Goal: Task Accomplishment & Management: Use online tool/utility

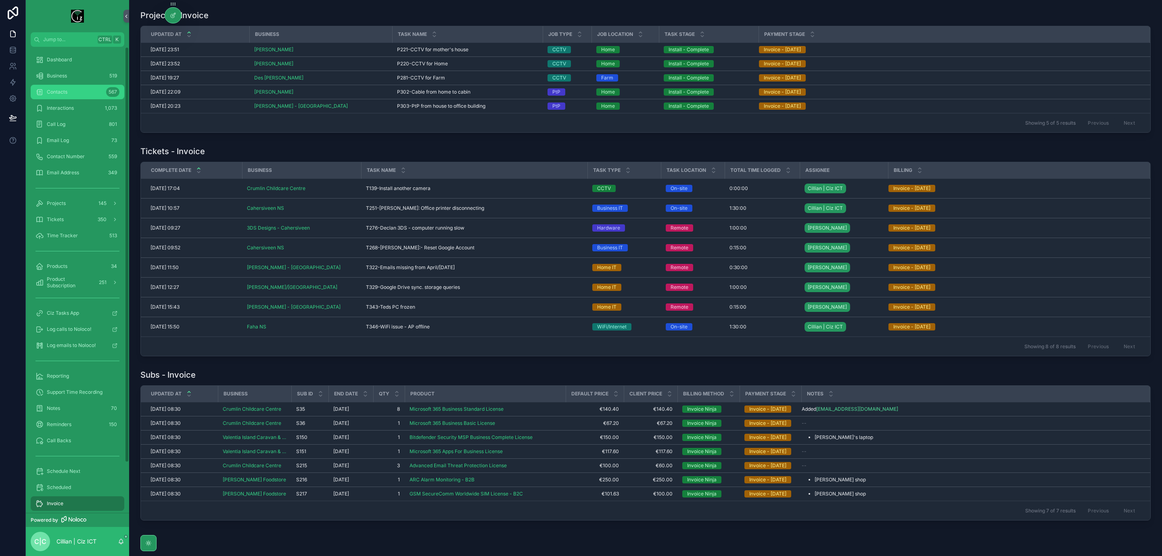
click at [74, 95] on div "Contacts 567" at bounding box center [77, 92] width 84 height 13
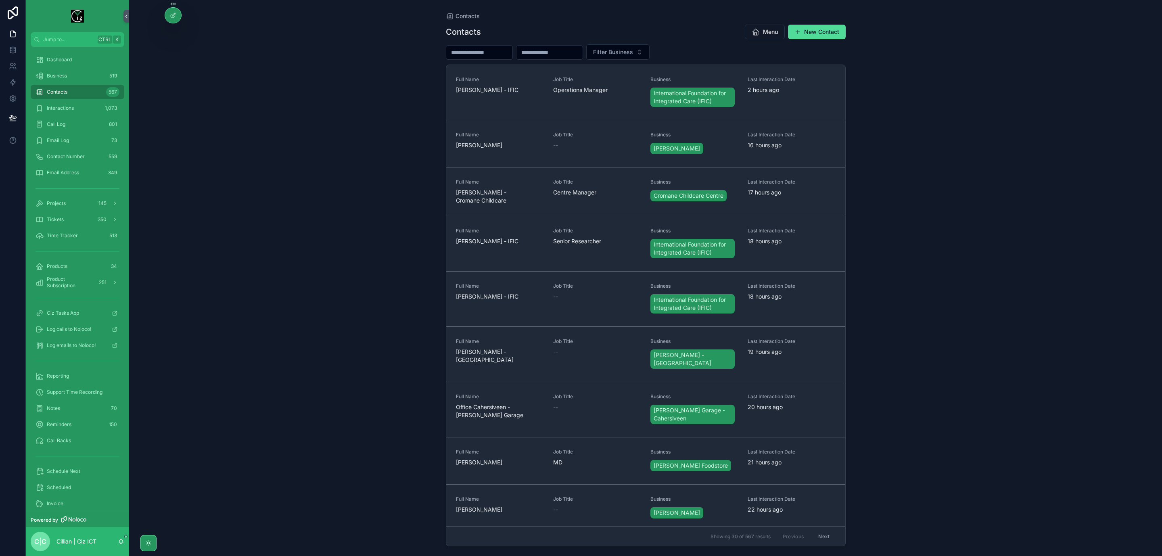
click at [507, 52] on input "scrollable content" at bounding box center [479, 52] width 66 height 11
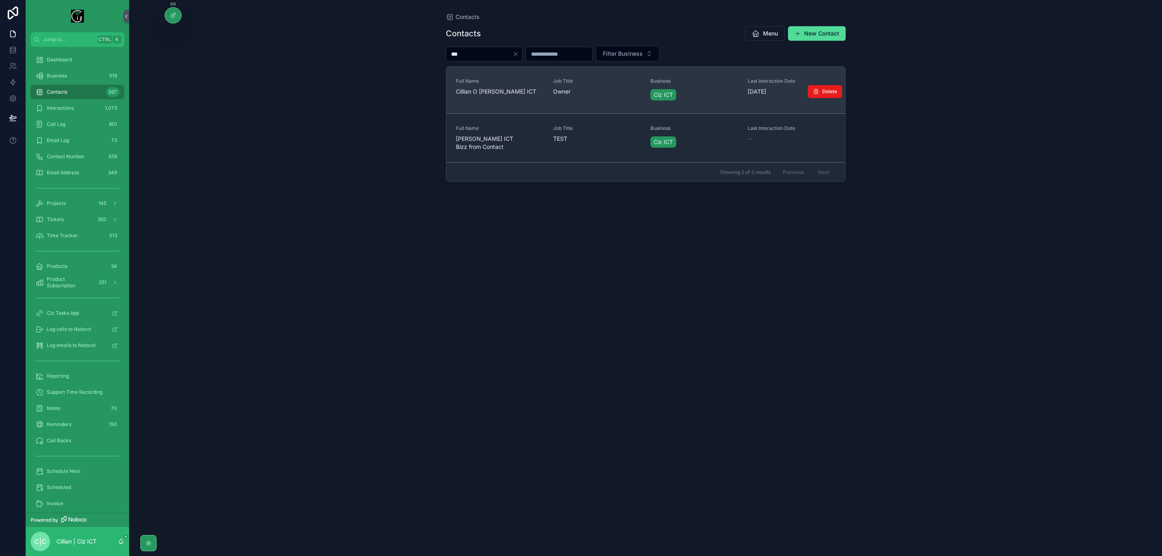
type input "***"
click at [505, 87] on div "Full Name [PERSON_NAME] ICT" at bounding box center [500, 87] width 88 height 18
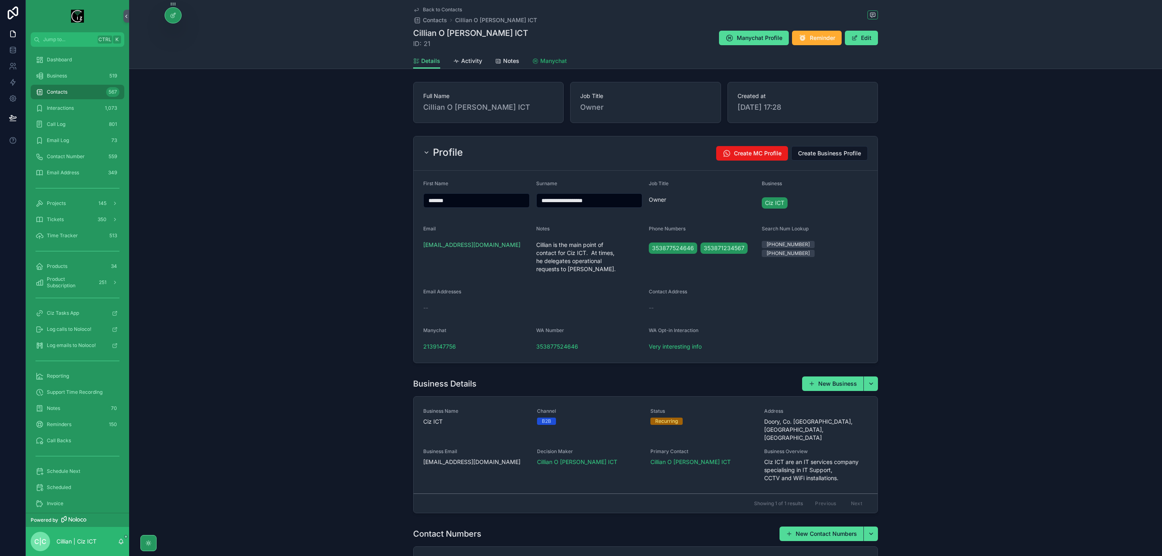
click at [549, 62] on span "Manychat" at bounding box center [553, 61] width 27 height 8
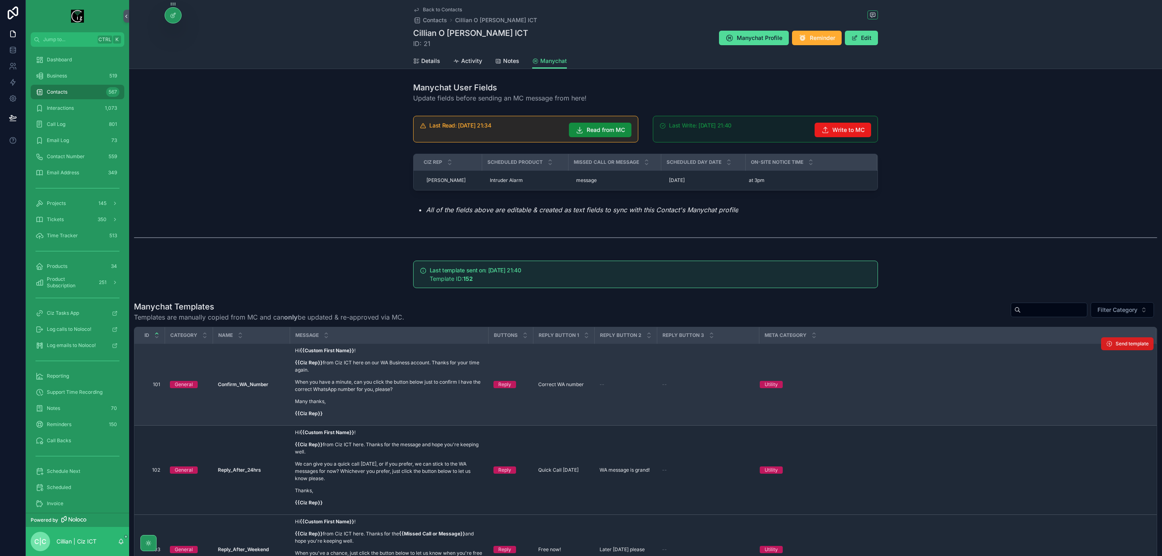
click at [1115, 341] on span "Send template" at bounding box center [1131, 343] width 33 height 6
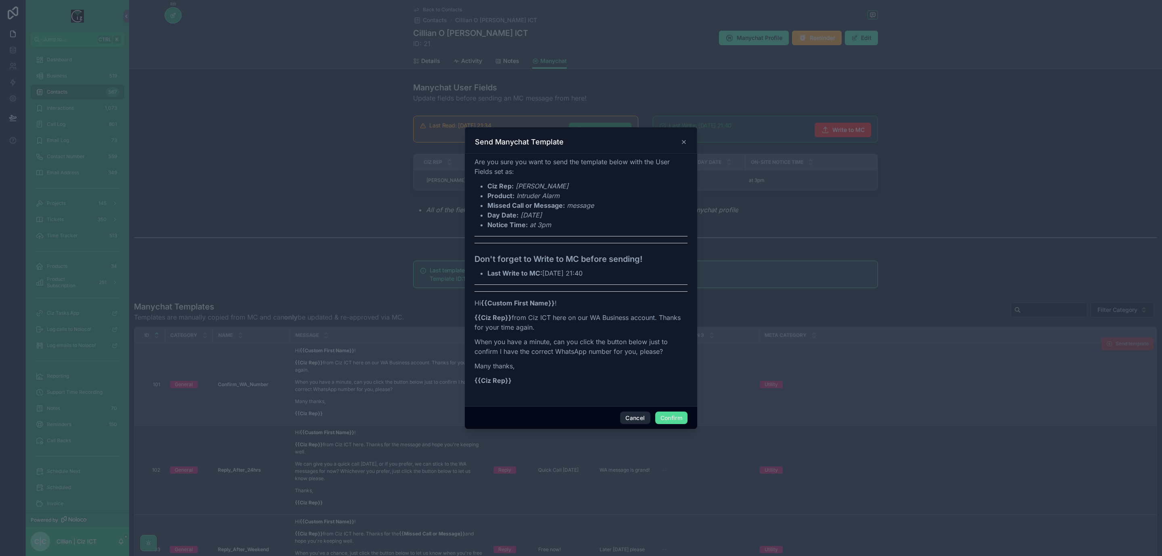
click at [639, 419] on button "Cancel" at bounding box center [635, 417] width 30 height 13
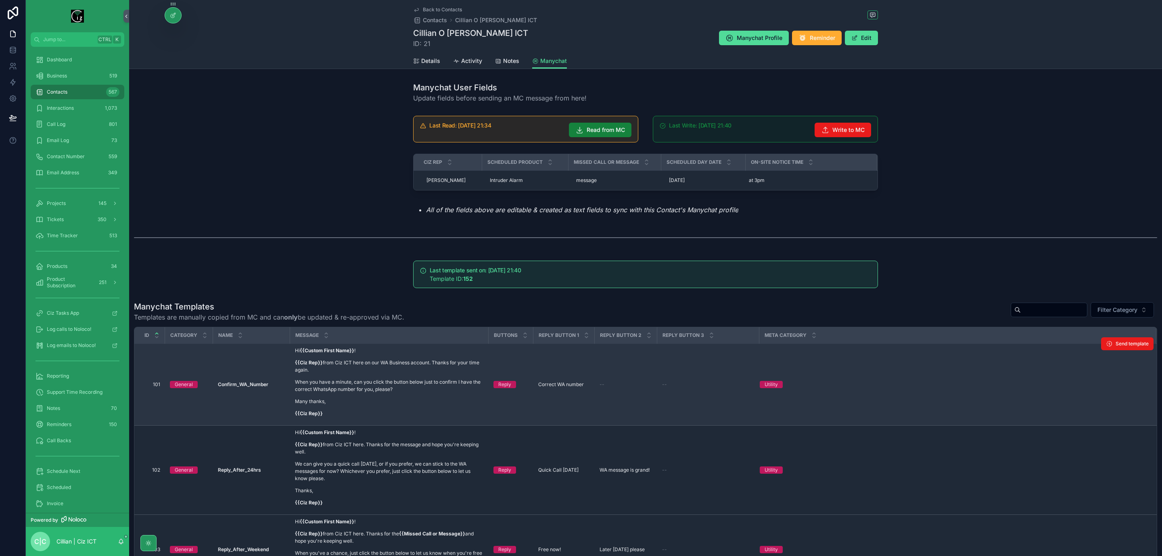
click at [601, 126] on span "Read from MC" at bounding box center [606, 130] width 38 height 8
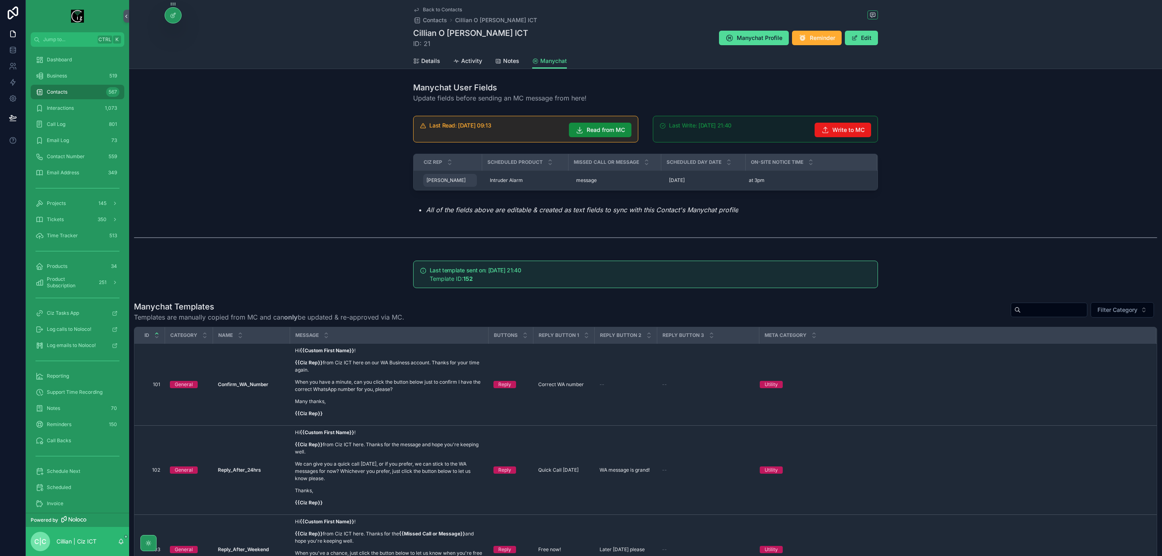
click at [436, 180] on span "[PERSON_NAME]" at bounding box center [445, 180] width 39 height 6
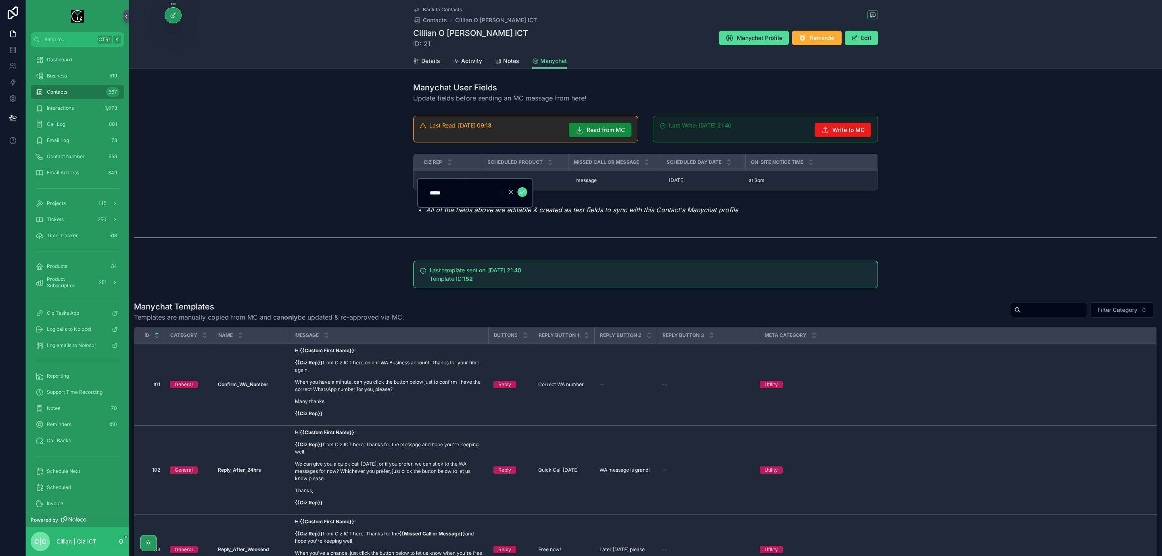
click at [450, 192] on input "*****" at bounding box center [463, 192] width 77 height 11
type input "*******"
click at [523, 191] on icon "scrollable content" at bounding box center [522, 192] width 4 height 3
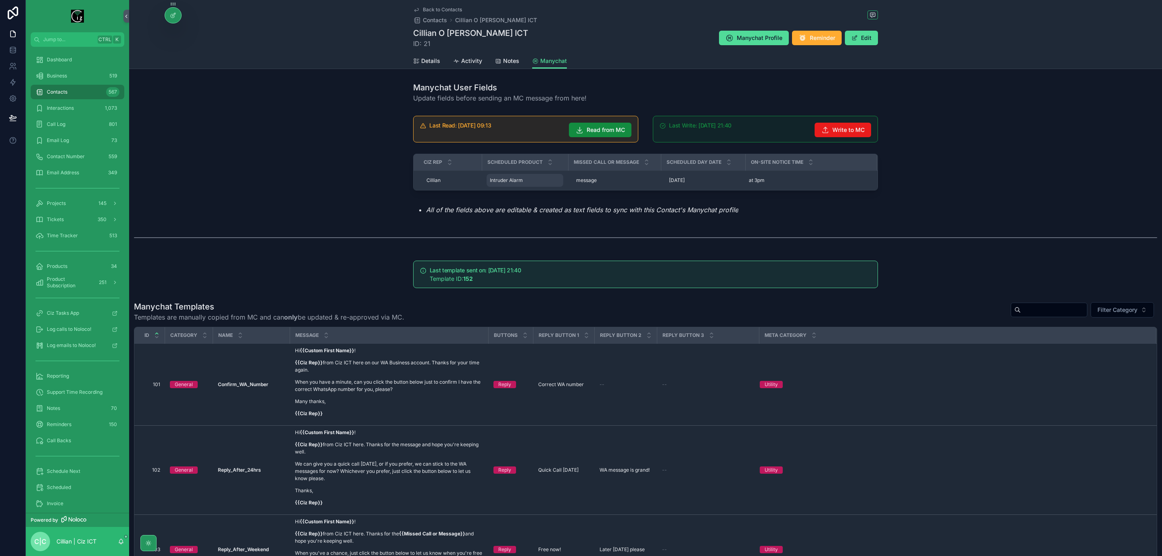
click at [514, 183] on span "Intruder Alarm" at bounding box center [506, 180] width 33 height 6
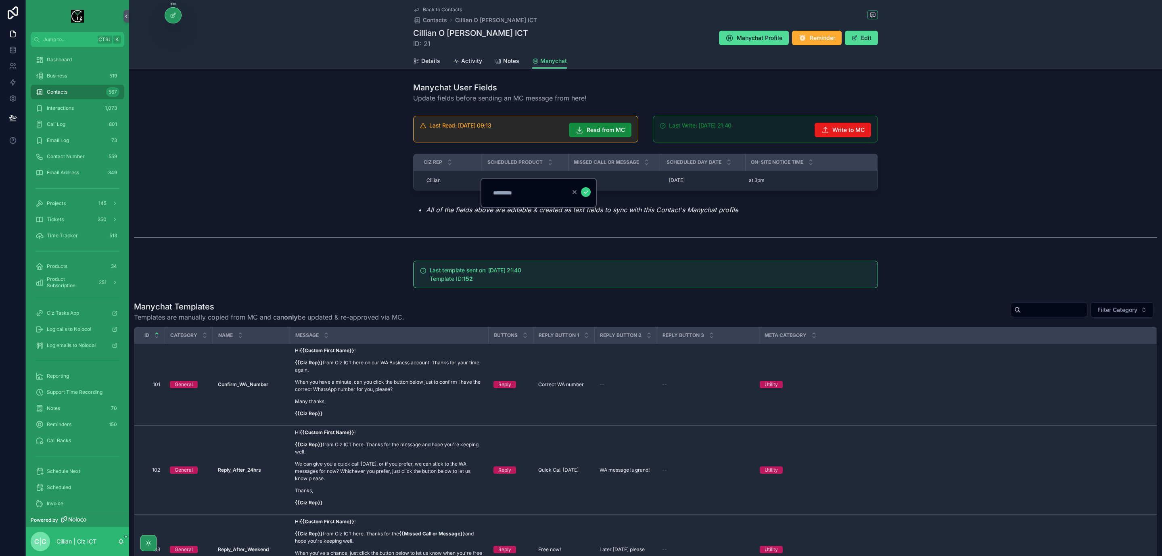
click at [586, 192] on icon "scrollable content" at bounding box center [586, 192] width 6 height 6
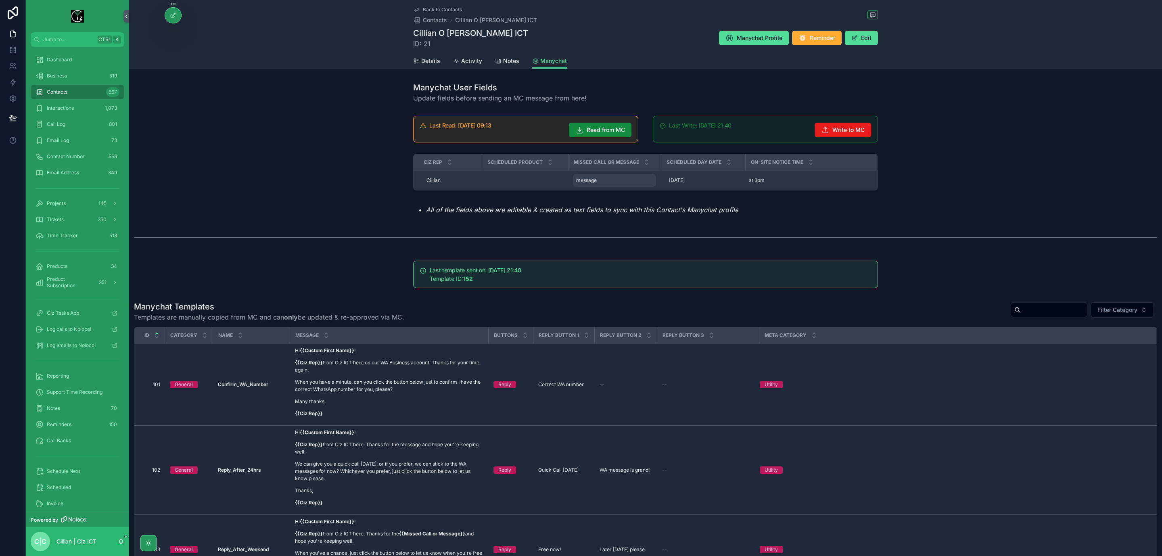
click at [589, 183] on span "message" at bounding box center [586, 180] width 21 height 6
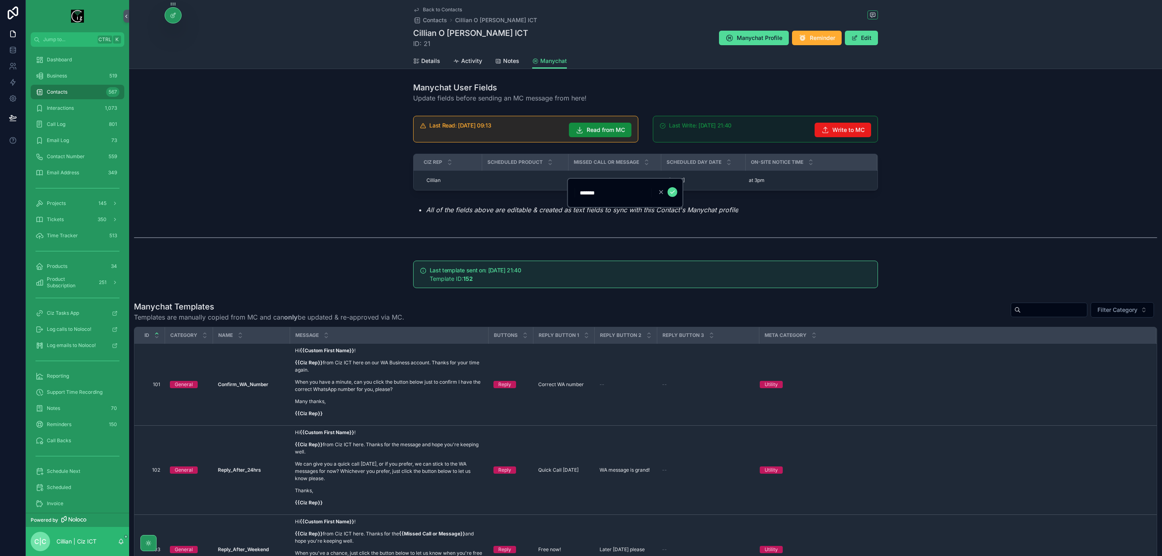
click at [595, 194] on input "*******" at bounding box center [613, 192] width 77 height 11
click at [672, 195] on div "CIz Rep Scheduled Product Missed Call or Message Scheduled Day Date On-site Not…" at bounding box center [645, 173] width 474 height 46
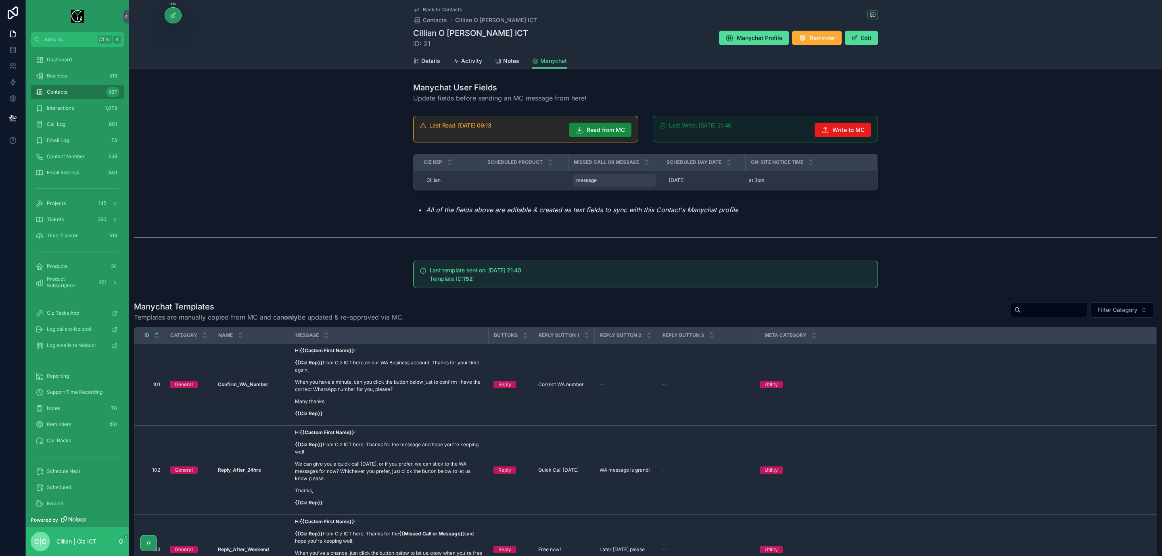
click at [598, 180] on div "message message" at bounding box center [614, 180] width 83 height 13
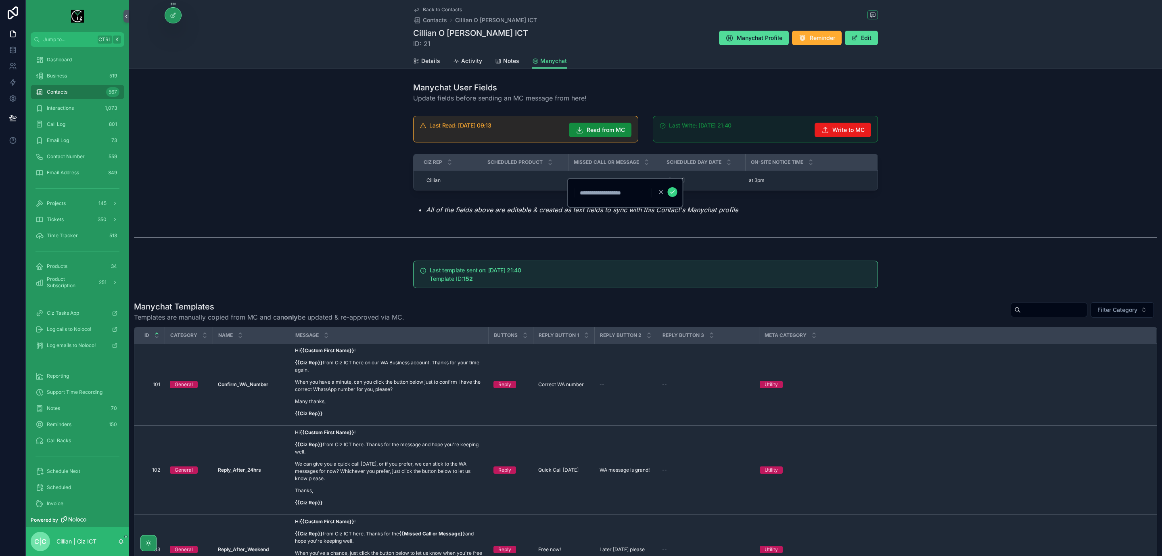
click at [675, 192] on button "scrollable content" at bounding box center [673, 192] width 10 height 10
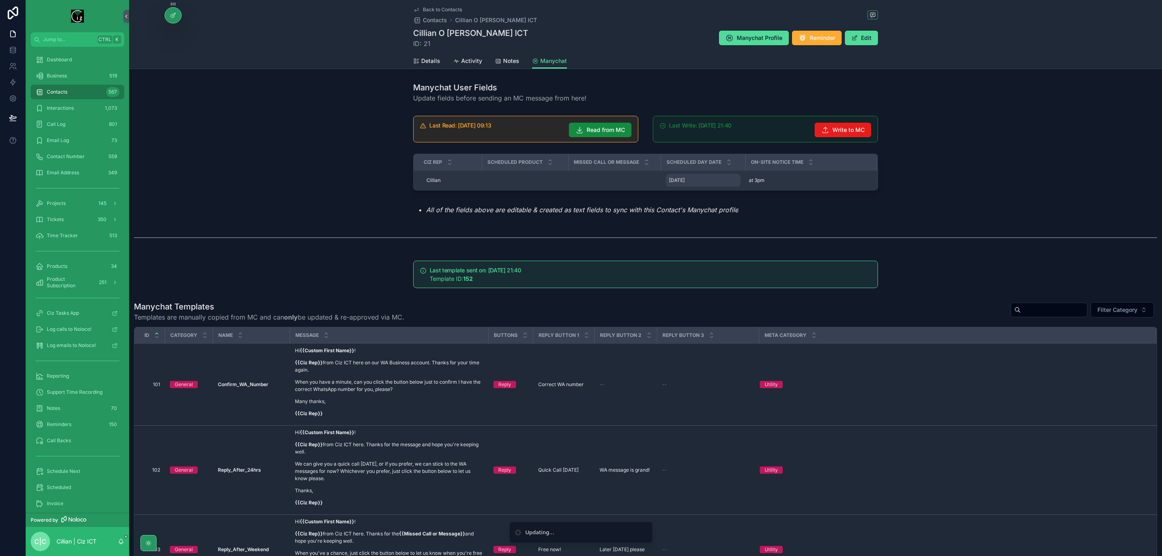
click at [685, 183] on span "[DATE]" at bounding box center [677, 180] width 16 height 6
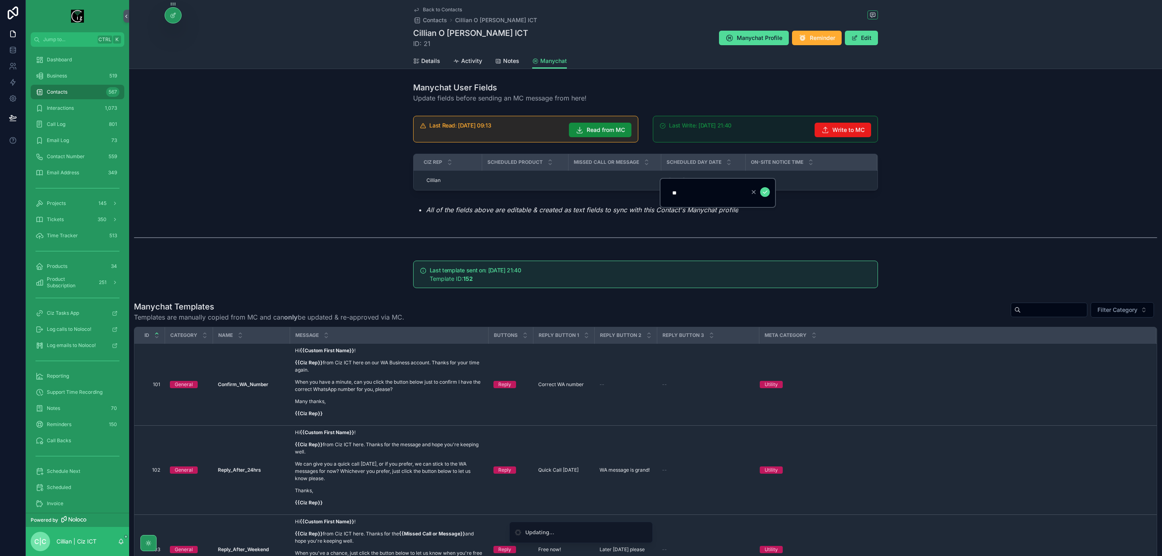
type input "*"
click at [764, 191] on icon "scrollable content" at bounding box center [765, 192] width 6 height 6
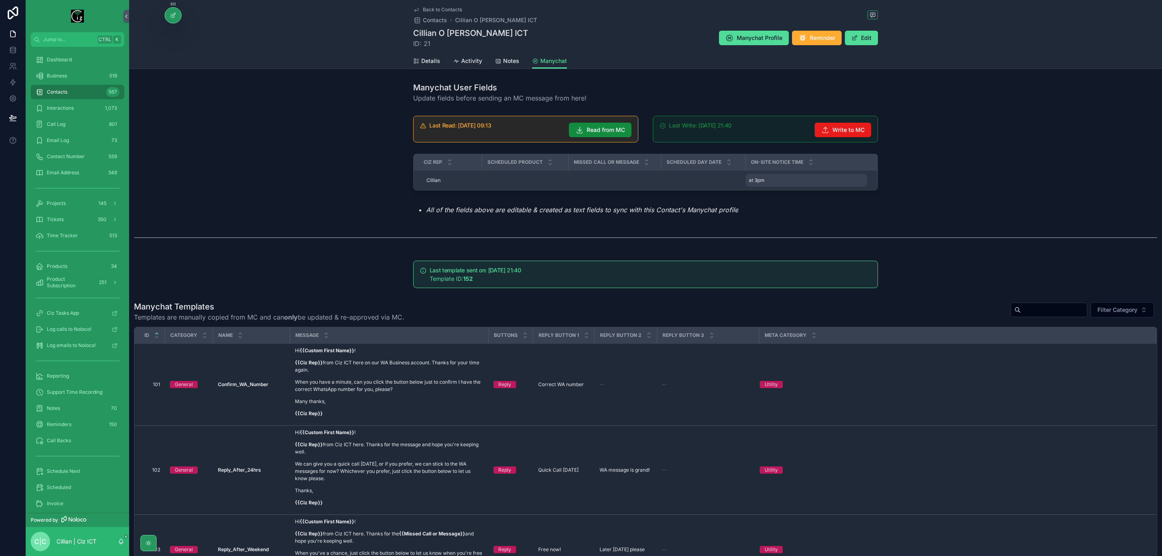
click at [766, 180] on div "at 3pm at 3pm" at bounding box center [805, 180] width 121 height 13
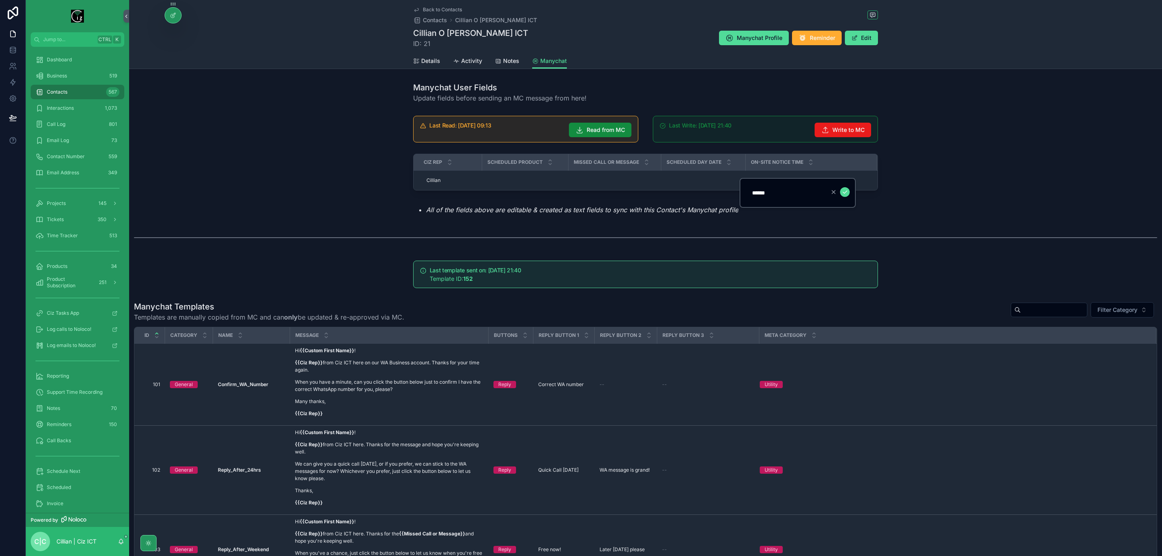
click at [771, 190] on input "******" at bounding box center [785, 192] width 77 height 11
click at [848, 192] on button "scrollable content" at bounding box center [845, 192] width 10 height 10
click at [853, 126] on span "Write to MC" at bounding box center [848, 130] width 32 height 8
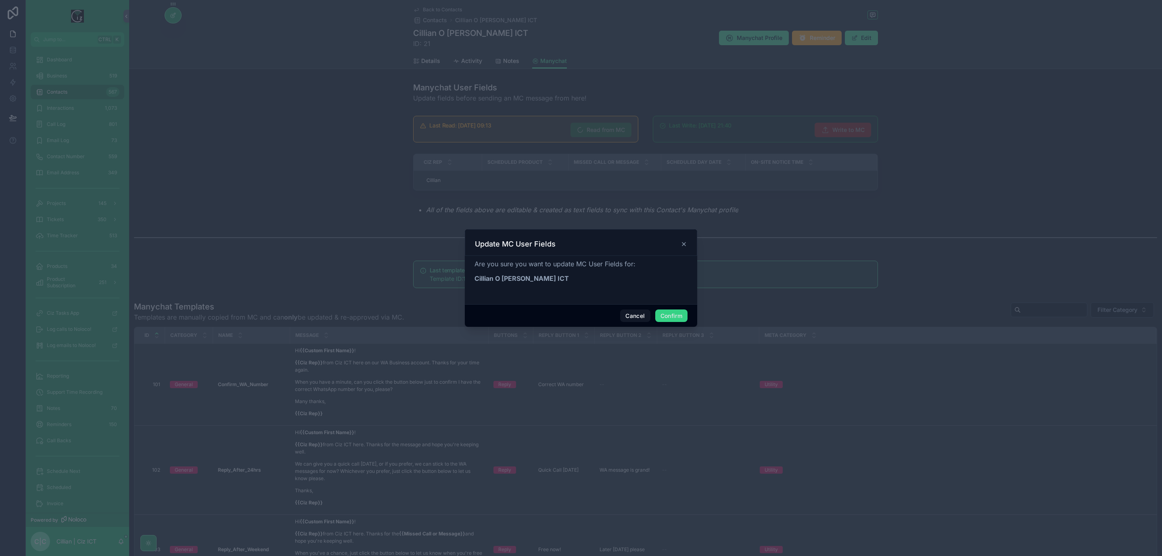
click at [681, 316] on button "Confirm" at bounding box center [671, 315] width 32 height 13
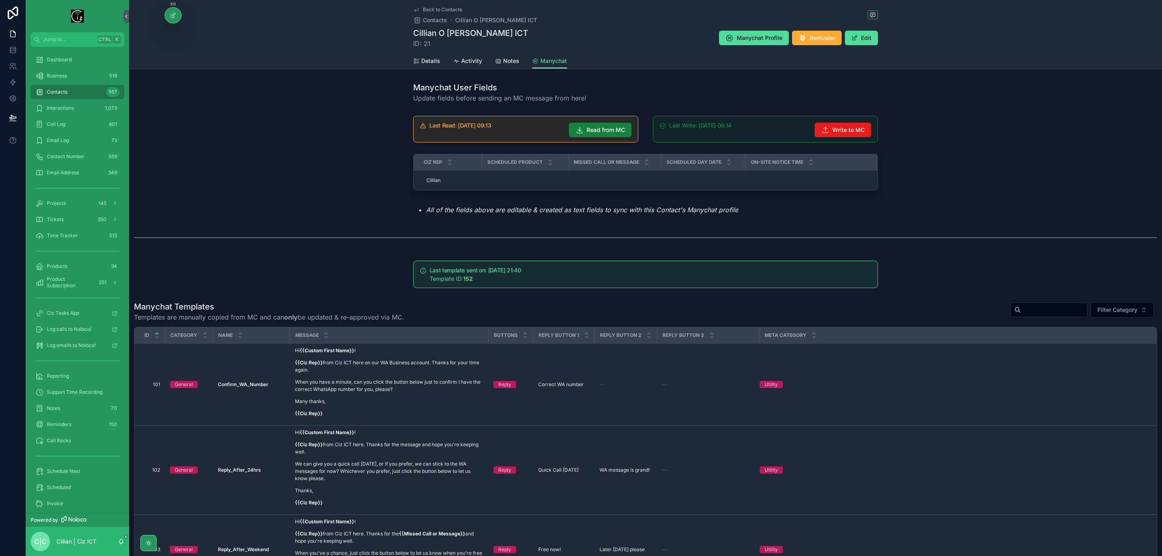
click at [600, 130] on span "Read from MC" at bounding box center [606, 130] width 38 height 8
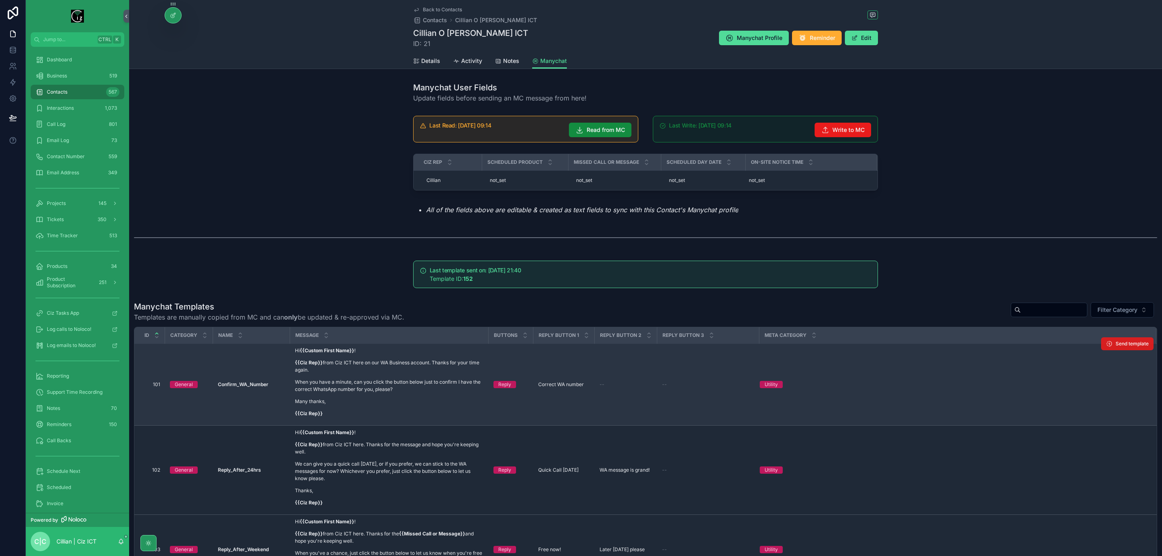
click at [1110, 340] on button "Send template" at bounding box center [1127, 343] width 52 height 13
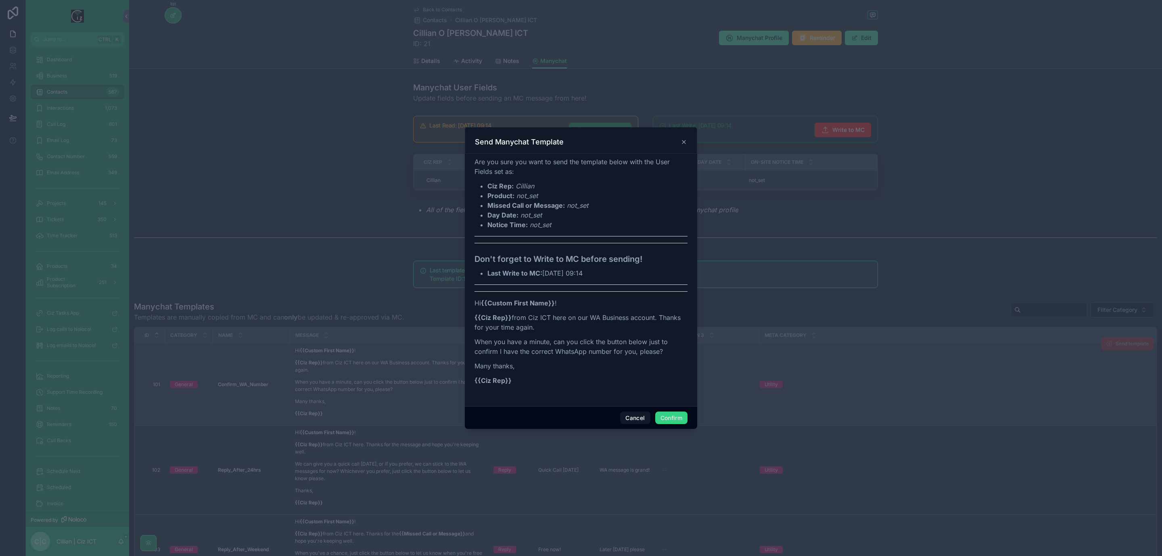
click at [678, 415] on button "Confirm" at bounding box center [671, 417] width 32 height 13
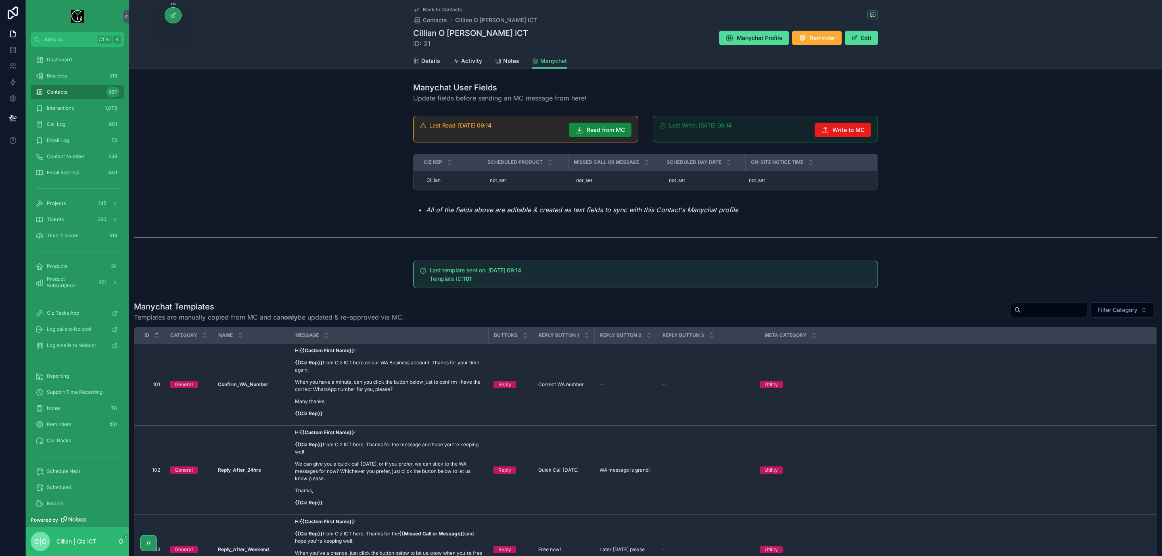
click at [70, 90] on div "Contacts 567" at bounding box center [77, 92] width 84 height 13
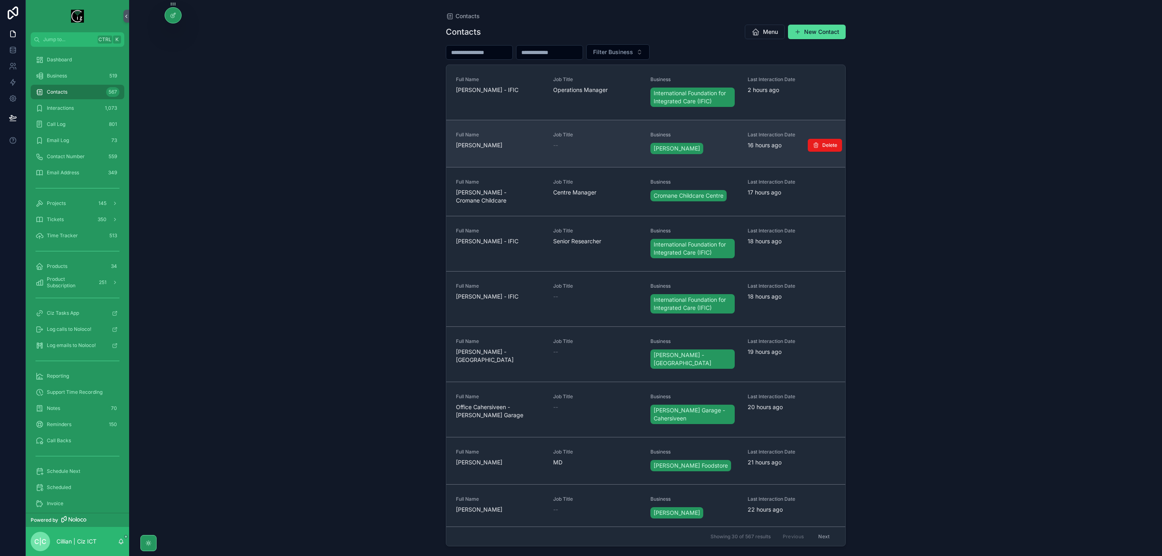
click at [505, 152] on div "Full Name [PERSON_NAME]" at bounding box center [500, 144] width 88 height 24
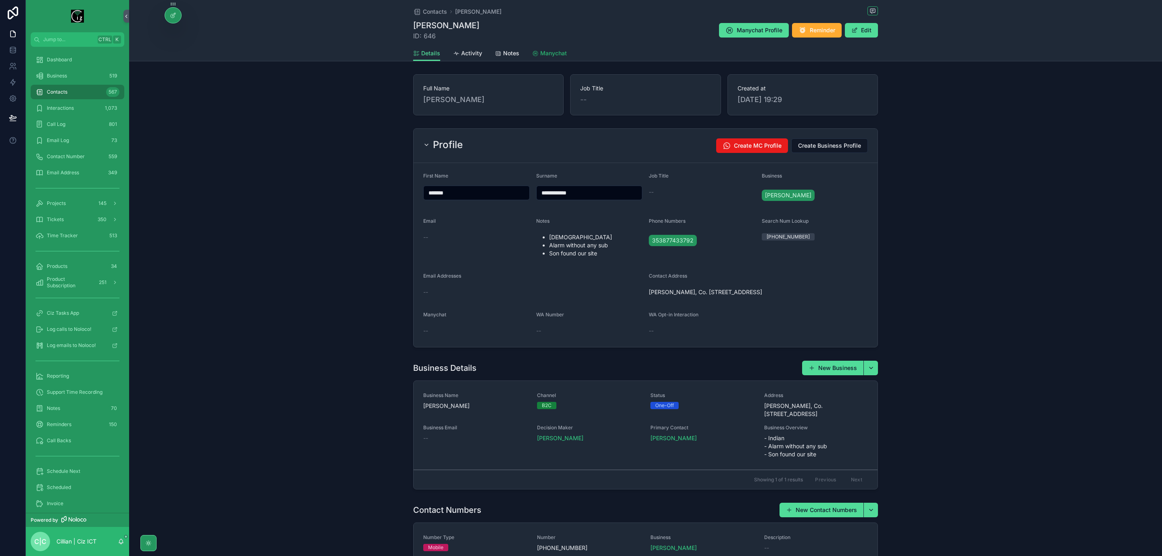
click at [553, 51] on span "Manychat" at bounding box center [553, 53] width 27 height 8
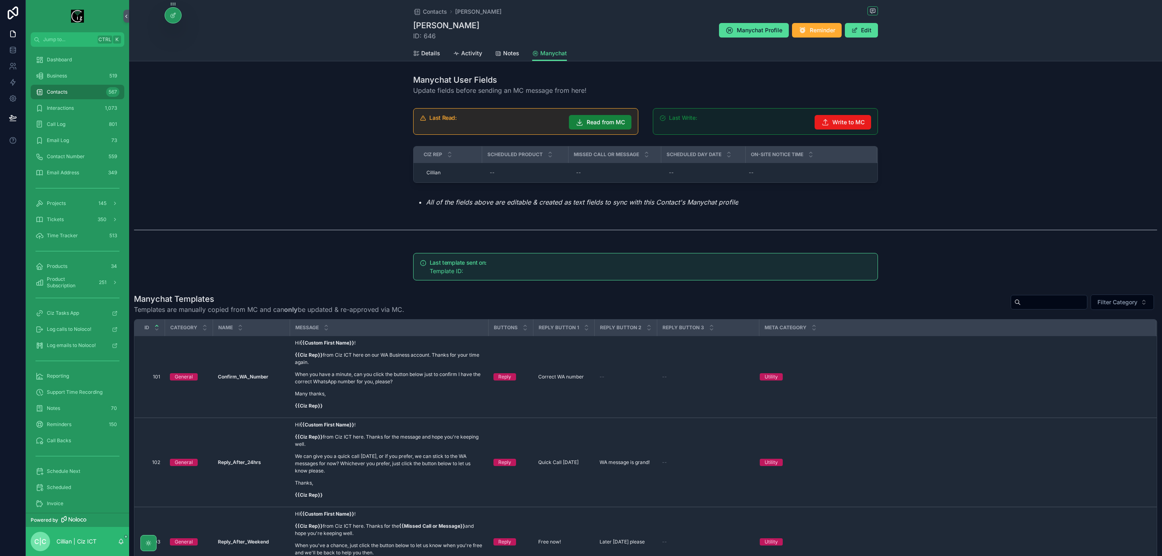
click at [599, 123] on span "Read from MC" at bounding box center [606, 122] width 38 height 8
click at [745, 29] on span "Manychat Profile" at bounding box center [760, 30] width 46 height 8
click at [428, 51] on span "Details" at bounding box center [430, 53] width 19 height 8
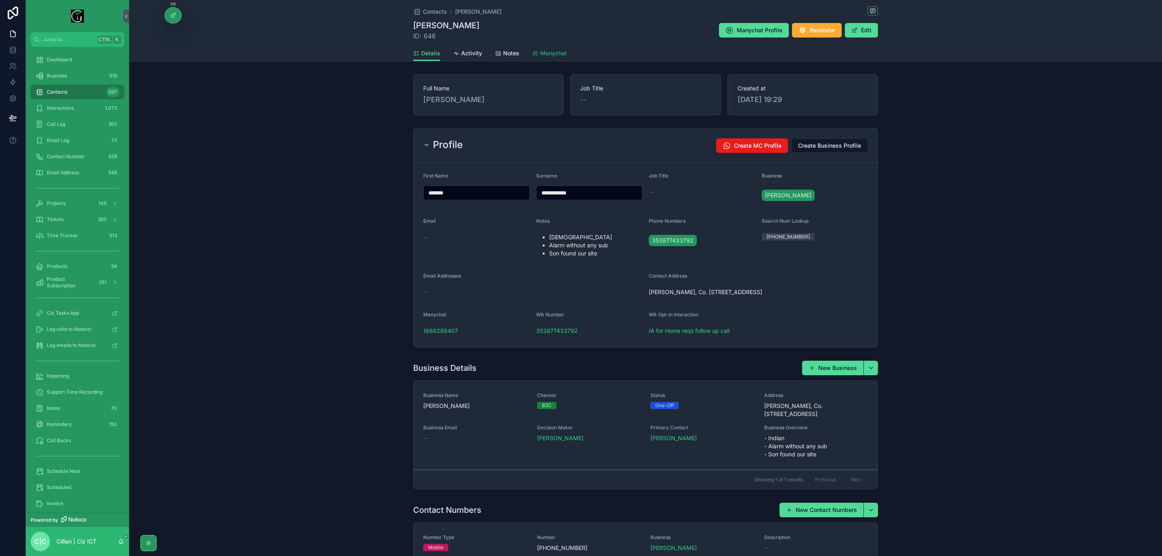
click at [540, 51] on span "Manychat" at bounding box center [553, 53] width 27 height 8
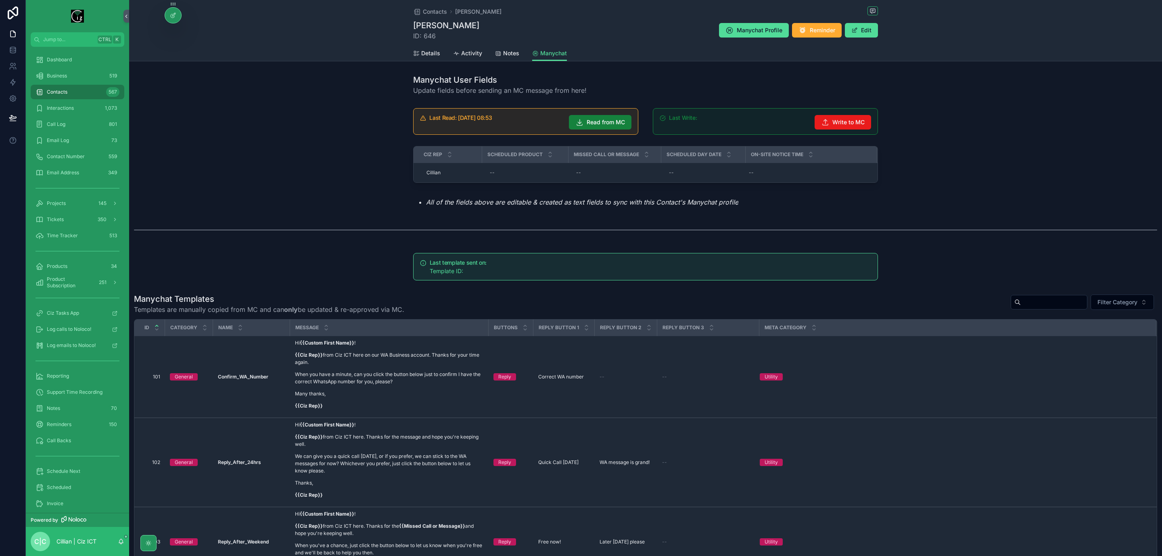
click at [593, 122] on span "Read from MC" at bounding box center [606, 122] width 38 height 8
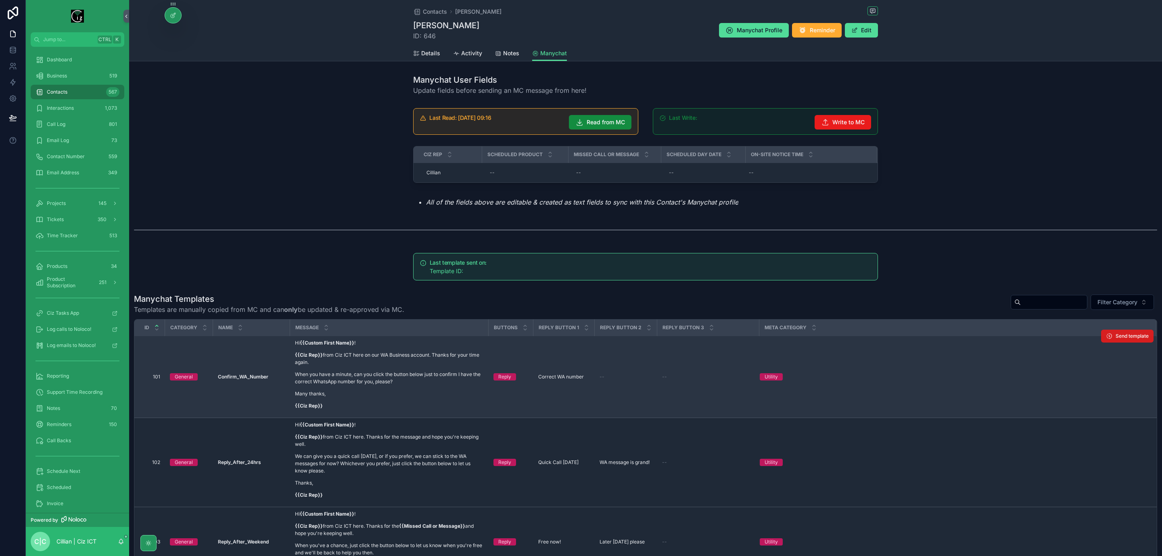
click at [1115, 336] on span "Send template" at bounding box center [1131, 336] width 33 height 6
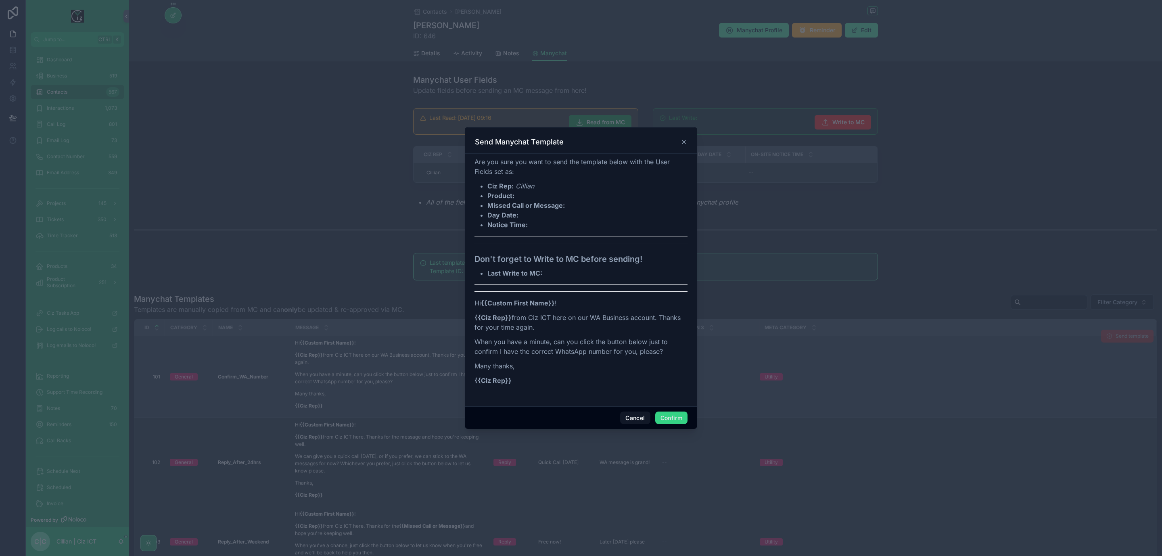
click at [669, 418] on button "Confirm" at bounding box center [671, 417] width 32 height 13
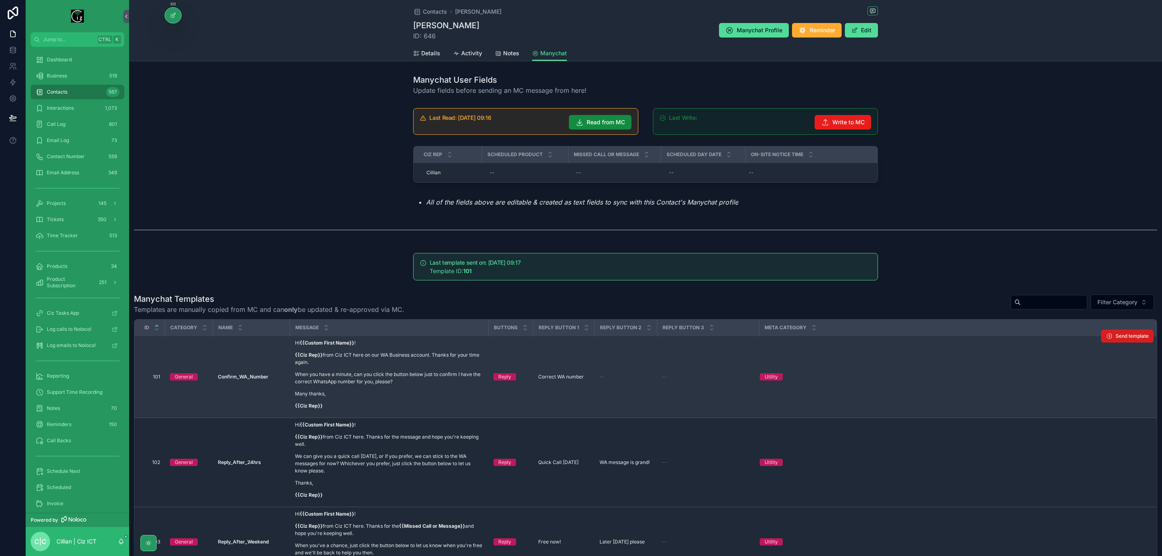
click at [1115, 336] on span "Send template" at bounding box center [1131, 336] width 33 height 6
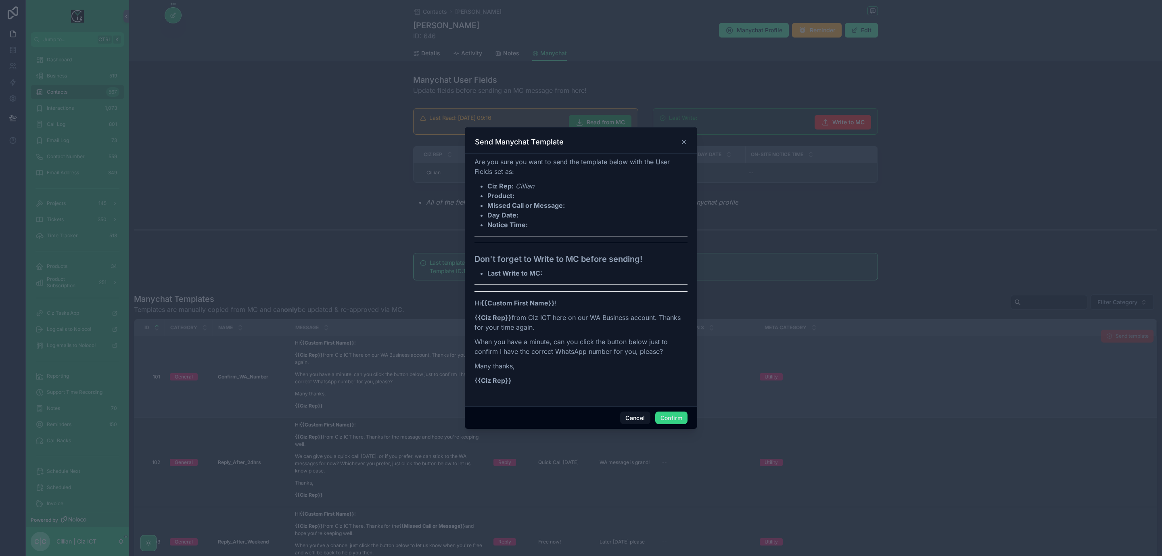
click at [674, 413] on button "Confirm" at bounding box center [671, 417] width 32 height 13
